Goal: Go to known website: Access a specific website the user already knows

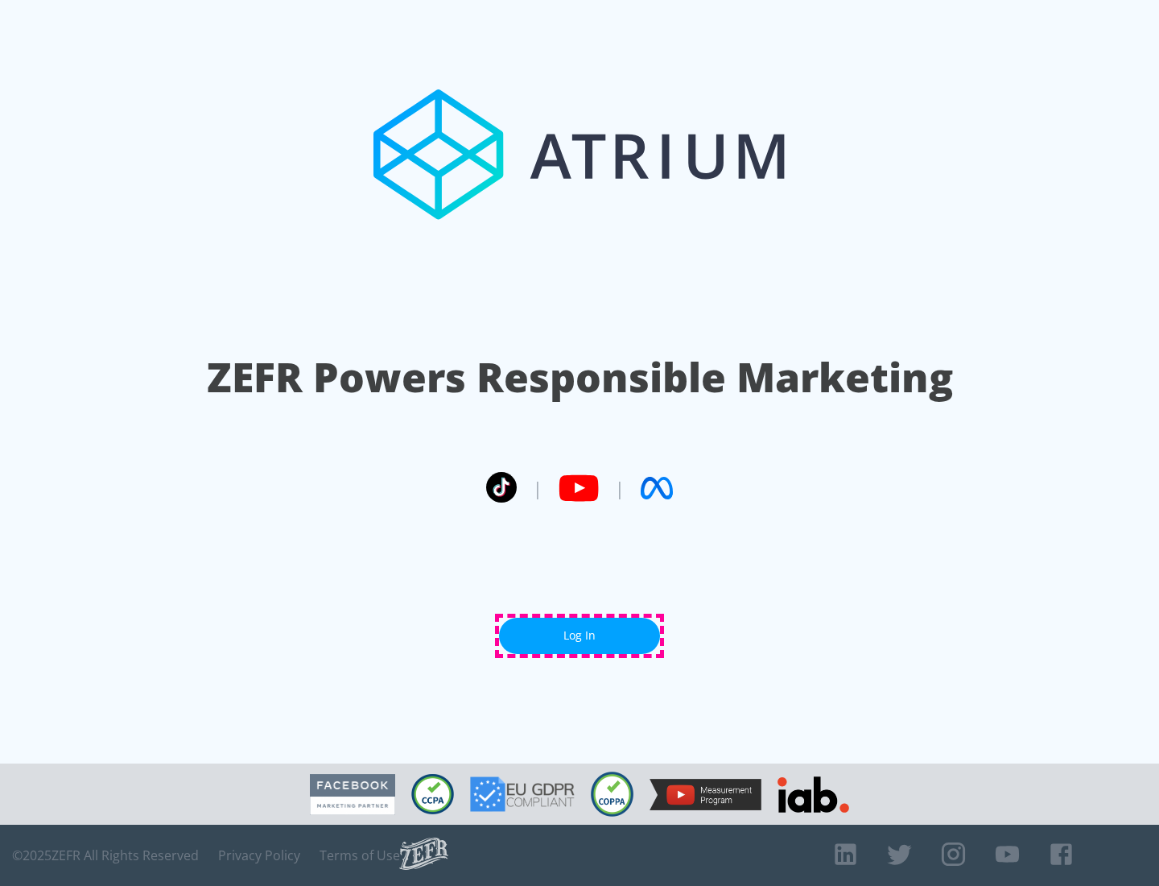
click at [580, 635] on link "Log In" at bounding box center [579, 635] width 161 height 36
